Goal: Information Seeking & Learning: Learn about a topic

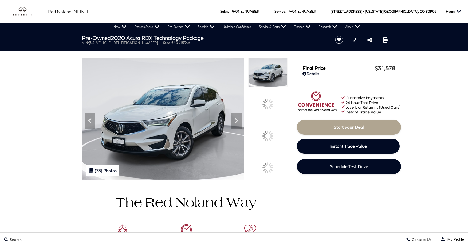
click at [242, 126] on icon at bounding box center [236, 120] width 11 height 11
click at [238, 123] on icon at bounding box center [236, 120] width 3 height 5
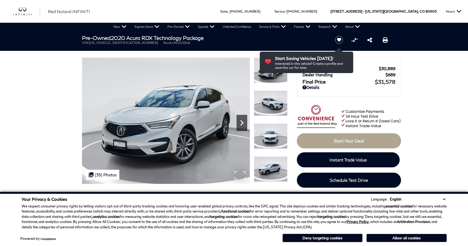
click at [244, 120] on icon "Next" at bounding box center [242, 122] width 11 height 11
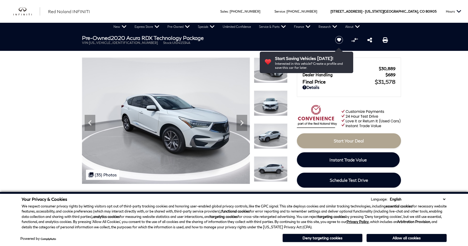
click at [305, 236] on button "Deny targeting cookies" at bounding box center [323, 237] width 80 height 9
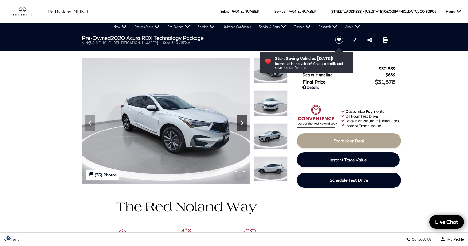
click at [243, 120] on icon "Next" at bounding box center [242, 122] width 11 height 11
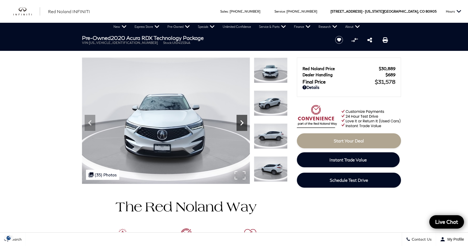
click at [243, 120] on icon "Next" at bounding box center [242, 122] width 11 height 11
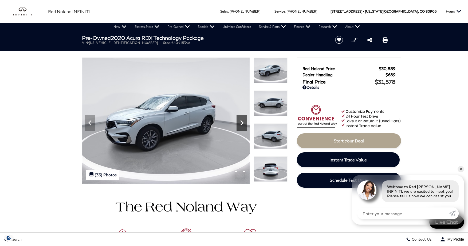
click at [243, 120] on icon "Next" at bounding box center [242, 122] width 11 height 11
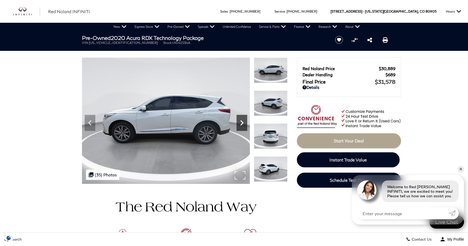
click at [243, 120] on icon "Next" at bounding box center [242, 122] width 11 height 11
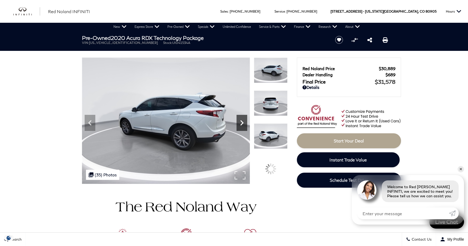
click at [243, 120] on icon "Next" at bounding box center [242, 122] width 11 height 11
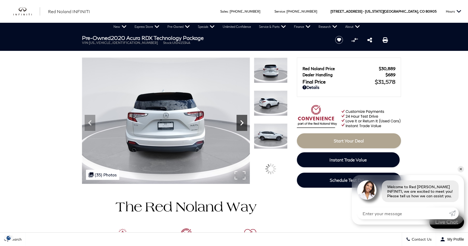
click at [243, 120] on icon "Next" at bounding box center [242, 122] width 11 height 11
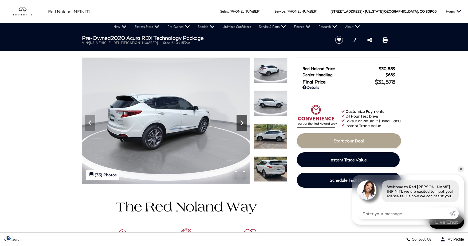
click at [243, 120] on icon "Next" at bounding box center [242, 122] width 11 height 11
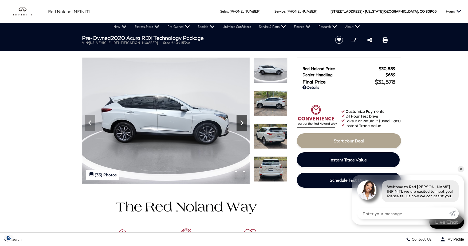
click at [243, 120] on icon "Next" at bounding box center [242, 122] width 11 height 11
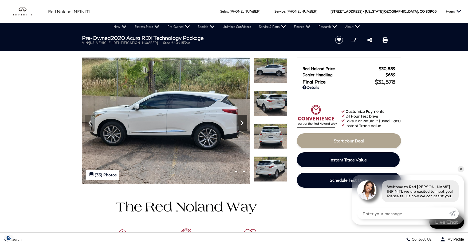
click at [243, 120] on icon "Next" at bounding box center [242, 122] width 11 height 11
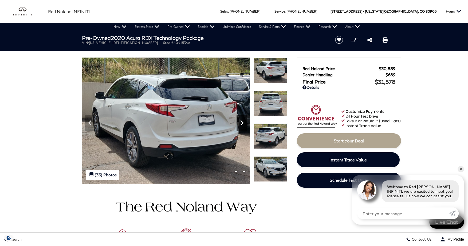
click at [243, 120] on icon "Next" at bounding box center [242, 122] width 11 height 11
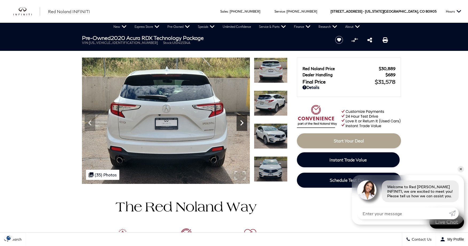
click at [241, 121] on icon "Next" at bounding box center [242, 122] width 11 height 11
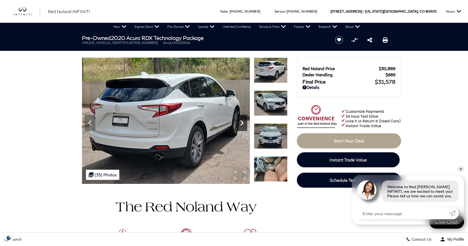
click at [241, 121] on icon "Next" at bounding box center [242, 122] width 11 height 11
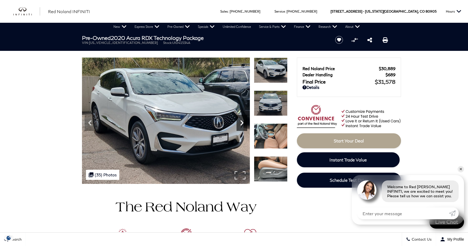
click at [241, 121] on icon "Next" at bounding box center [242, 122] width 11 height 11
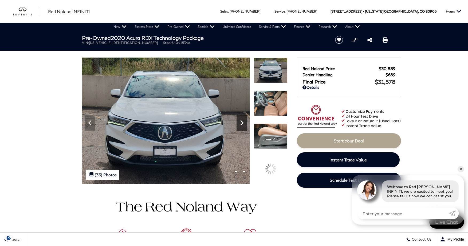
click at [241, 121] on icon "Next" at bounding box center [242, 122] width 11 height 11
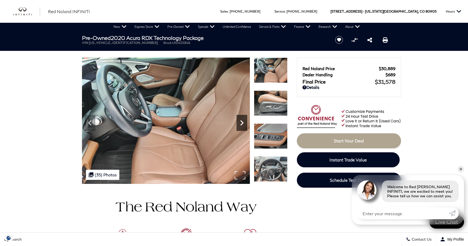
click at [241, 121] on icon "Next" at bounding box center [242, 122] width 11 height 11
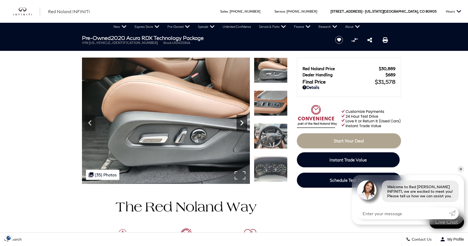
click at [241, 121] on icon "Next" at bounding box center [242, 122] width 11 height 11
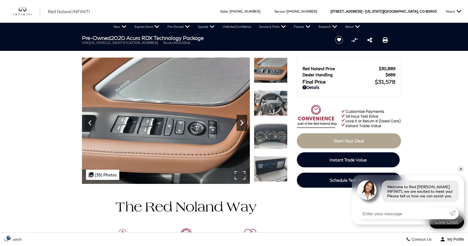
click at [241, 121] on icon "Next" at bounding box center [242, 122] width 11 height 11
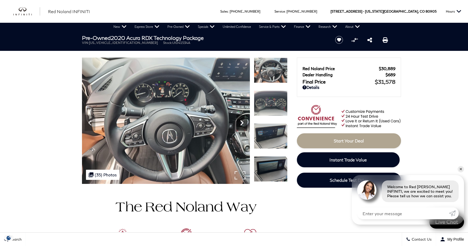
click at [241, 121] on icon "Next" at bounding box center [242, 122] width 11 height 11
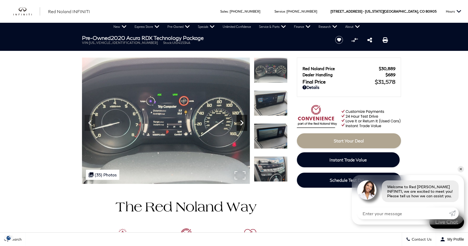
click at [241, 121] on icon "Next" at bounding box center [242, 122] width 11 height 11
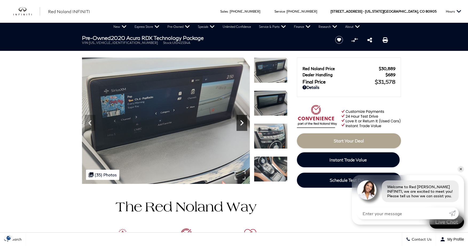
click at [242, 121] on icon "Next" at bounding box center [242, 122] width 3 height 5
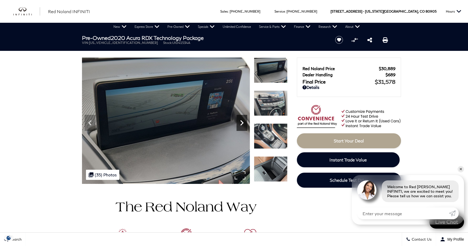
click at [242, 121] on icon "Next" at bounding box center [242, 122] width 3 height 5
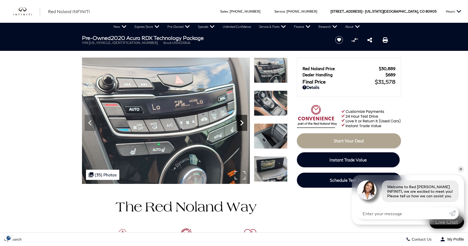
click at [242, 121] on icon "Next" at bounding box center [242, 122] width 3 height 5
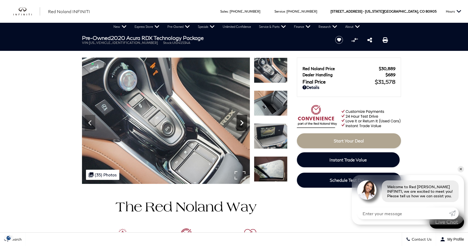
click at [242, 123] on icon "Next" at bounding box center [242, 122] width 3 height 5
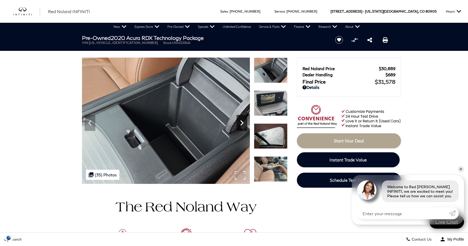
click at [242, 123] on icon "Next" at bounding box center [242, 122] width 3 height 5
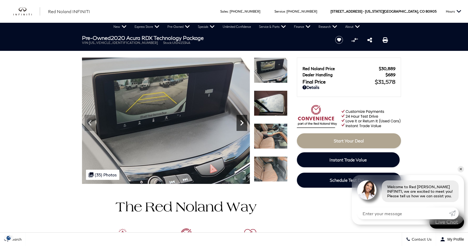
click at [242, 123] on icon "Next" at bounding box center [242, 122] width 3 height 5
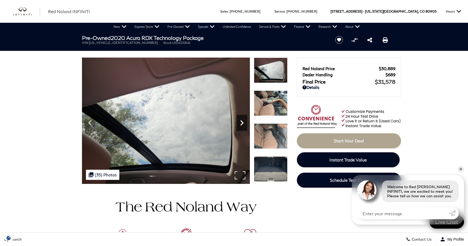
click at [242, 123] on icon "Next" at bounding box center [242, 122] width 3 height 5
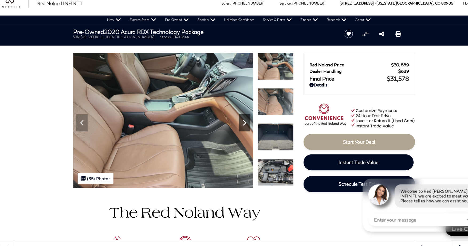
click at [241, 122] on icon "Next" at bounding box center [242, 122] width 11 height 11
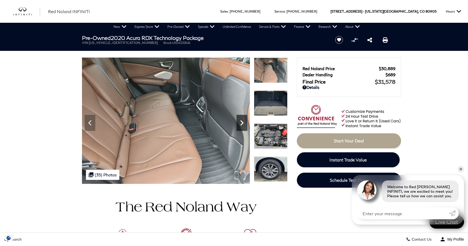
click at [243, 122] on icon "Next" at bounding box center [242, 122] width 3 height 5
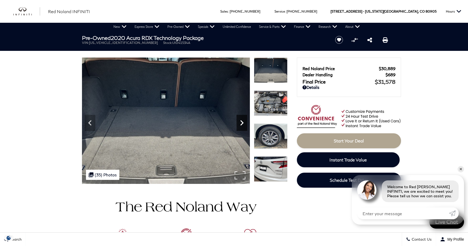
click at [243, 122] on icon "Next" at bounding box center [242, 122] width 3 height 5
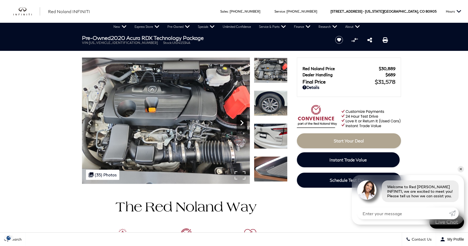
click at [243, 122] on icon "Next" at bounding box center [242, 122] width 3 height 5
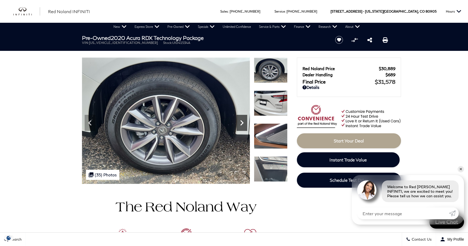
click at [243, 122] on icon "Next" at bounding box center [242, 122] width 3 height 5
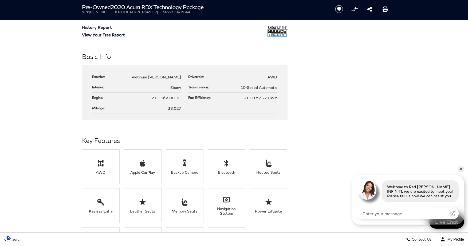
scroll to position [469, 0]
